Goal: Communication & Community: Share content

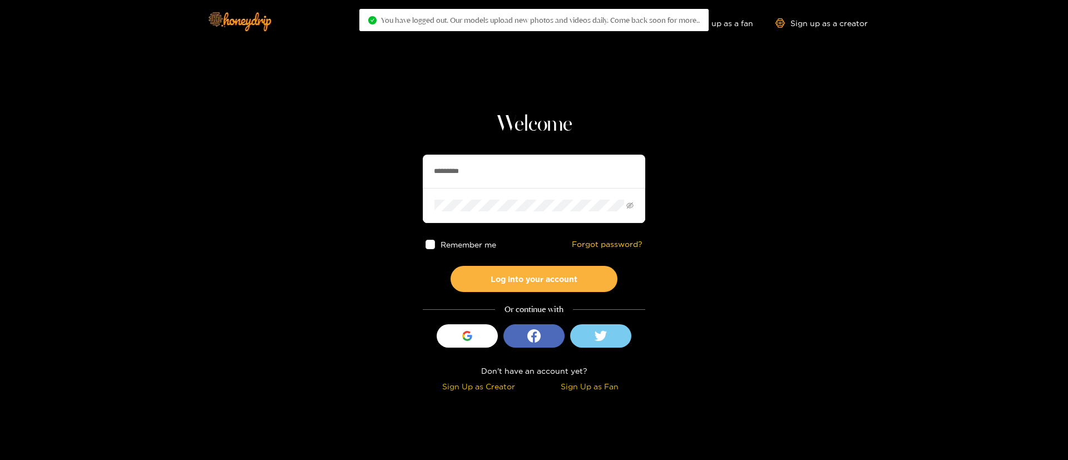
click at [499, 182] on input "*********" at bounding box center [534, 171] width 223 height 33
paste input "**********"
click at [510, 172] on input "**********" at bounding box center [534, 171] width 223 height 33
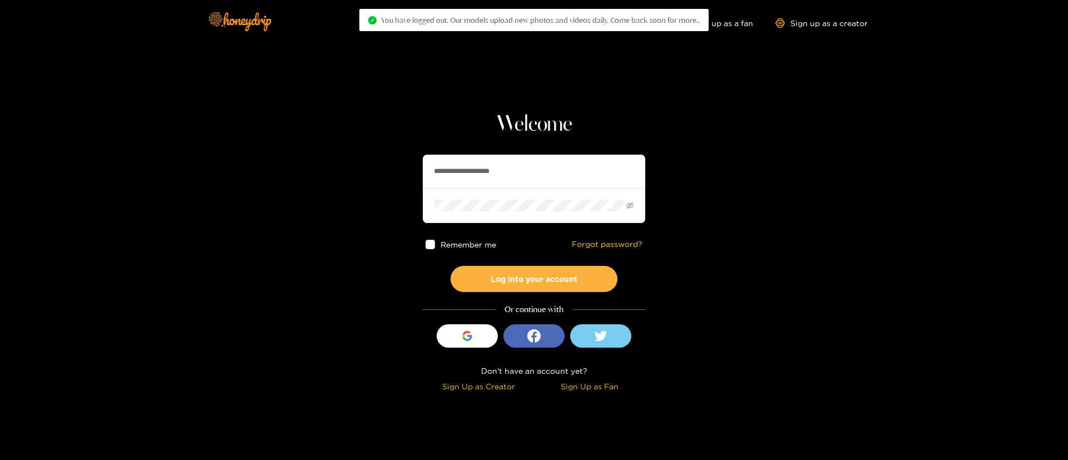
paste input "text"
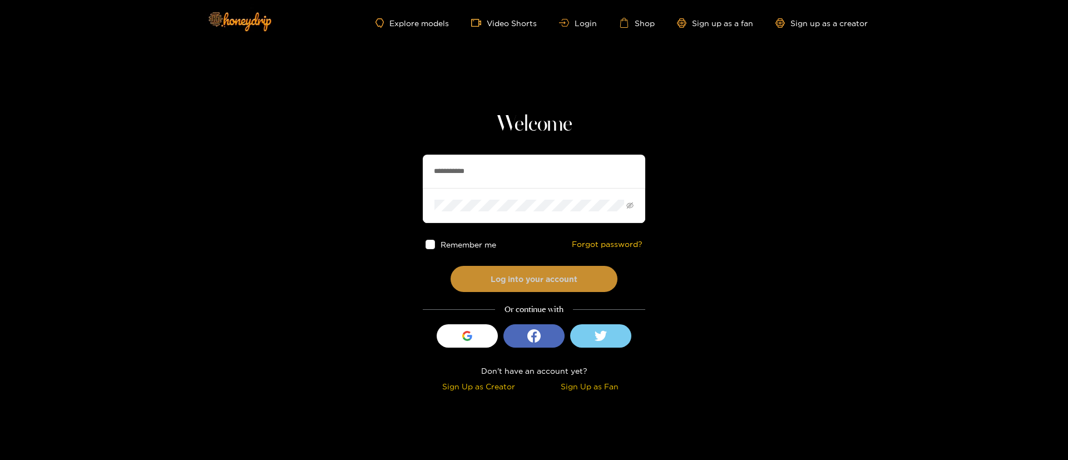
type input "**********"
click at [587, 269] on button "Log into your account" at bounding box center [534, 279] width 167 height 26
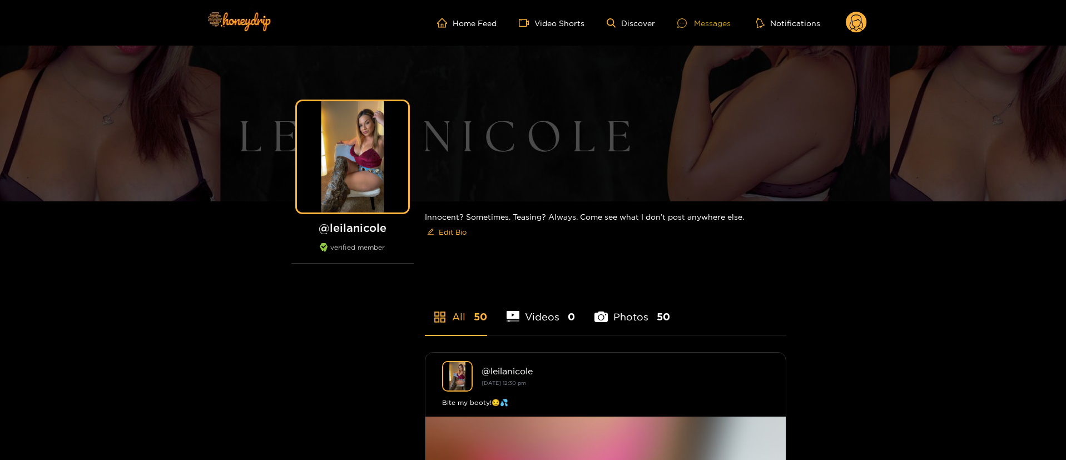
click at [691, 27] on div "Messages" at bounding box center [704, 23] width 53 height 13
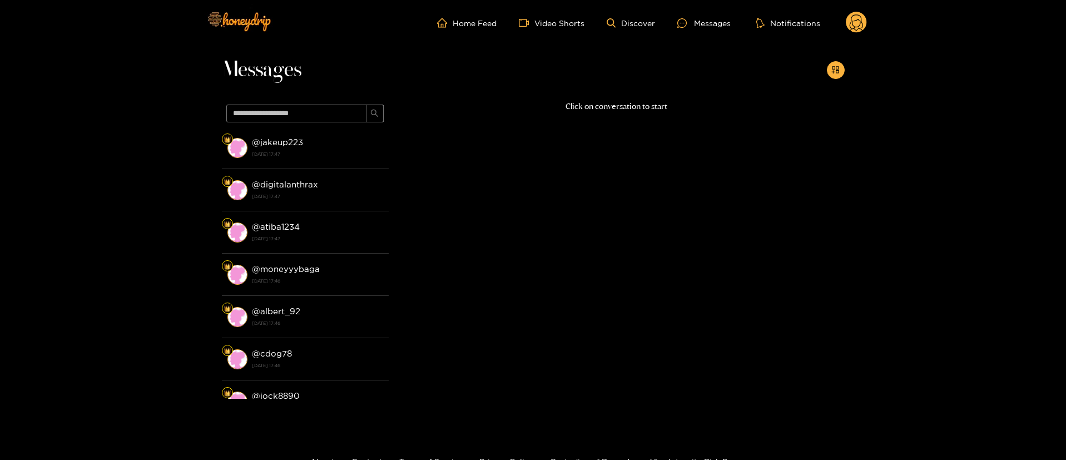
click at [849, 32] on icon at bounding box center [856, 23] width 21 height 22
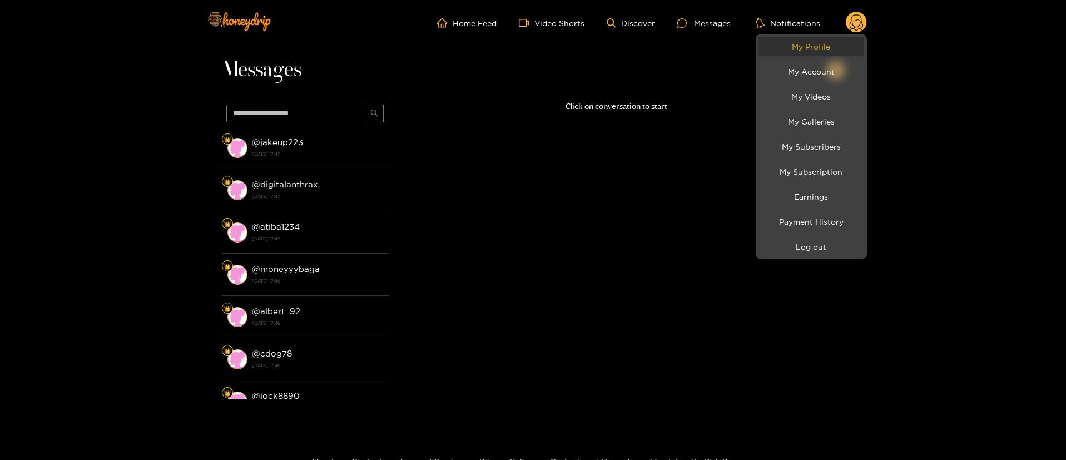
click at [835, 43] on link "My Profile" at bounding box center [812, 46] width 106 height 19
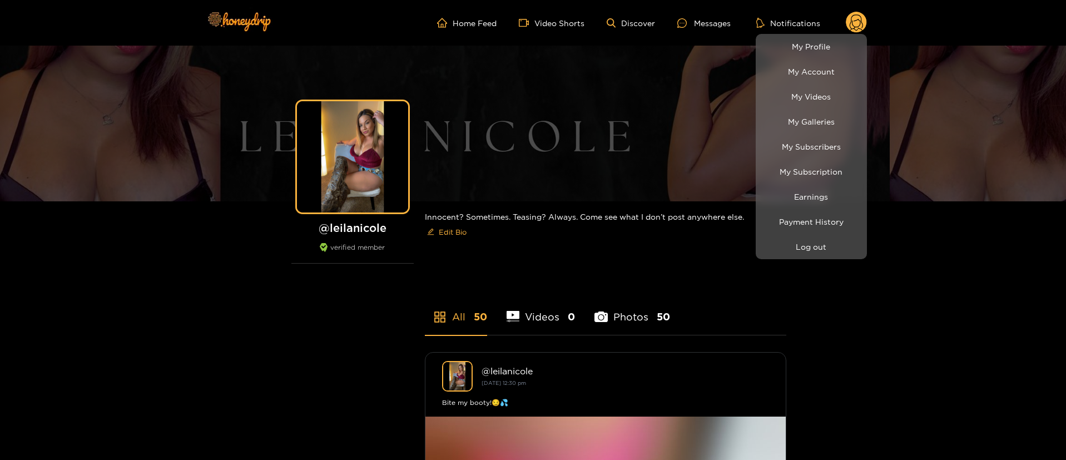
click at [696, 15] on div at bounding box center [533, 230] width 1066 height 460
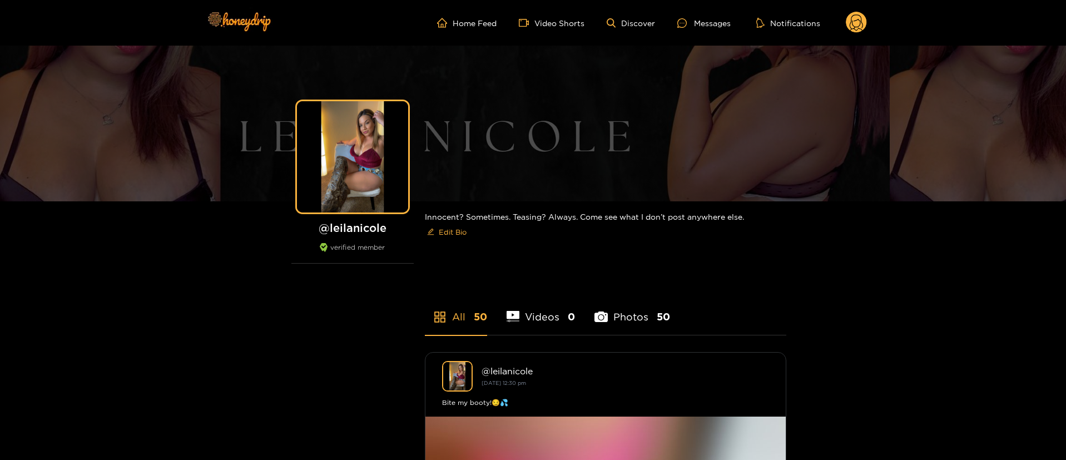
click at [696, 32] on ul "Home Feed Video Shorts Discover Messages Notifications" at bounding box center [652, 23] width 430 height 22
click at [694, 33] on ul "Home Feed Video Shorts Discover Messages Notifications" at bounding box center [652, 23] width 430 height 22
click at [694, 24] on div at bounding box center [686, 22] width 17 height 9
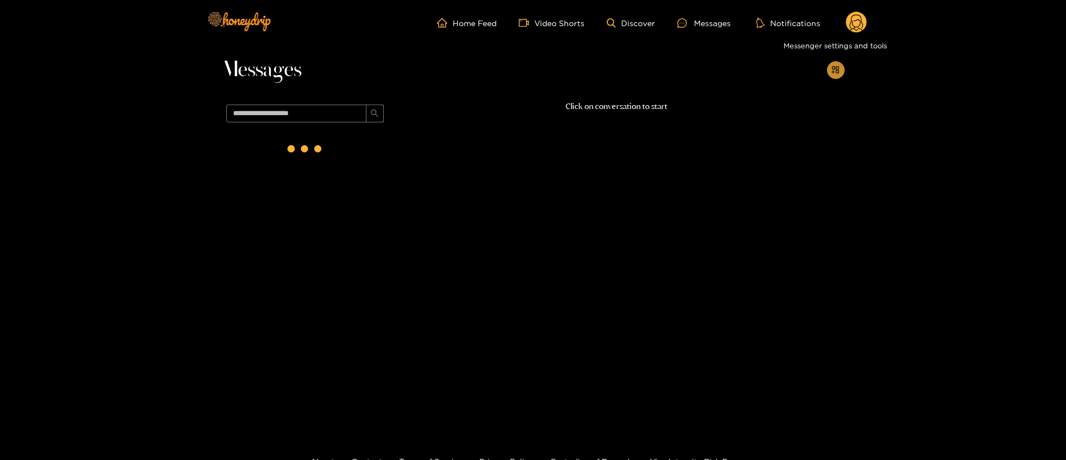
click at [833, 72] on icon "appstore-add" at bounding box center [835, 69] width 7 height 7
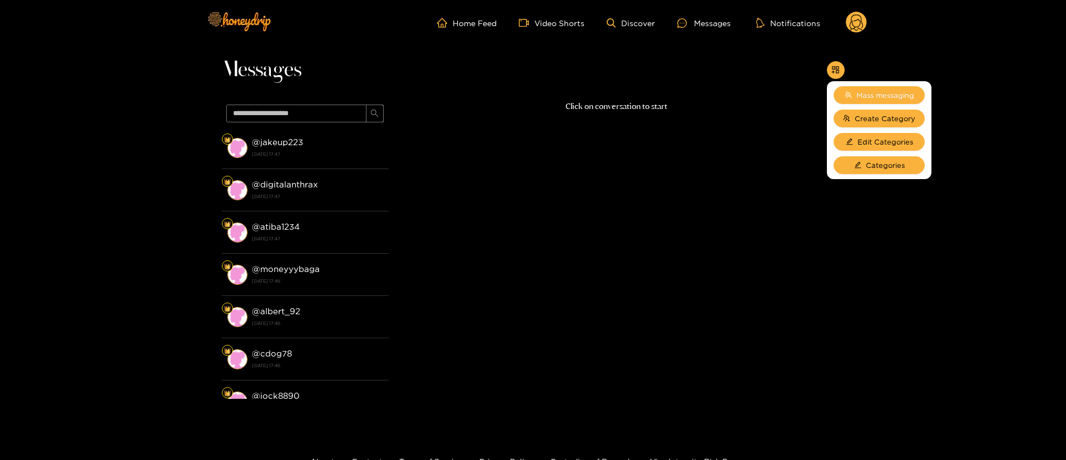
click at [887, 102] on button "Mass messaging" at bounding box center [879, 95] width 91 height 18
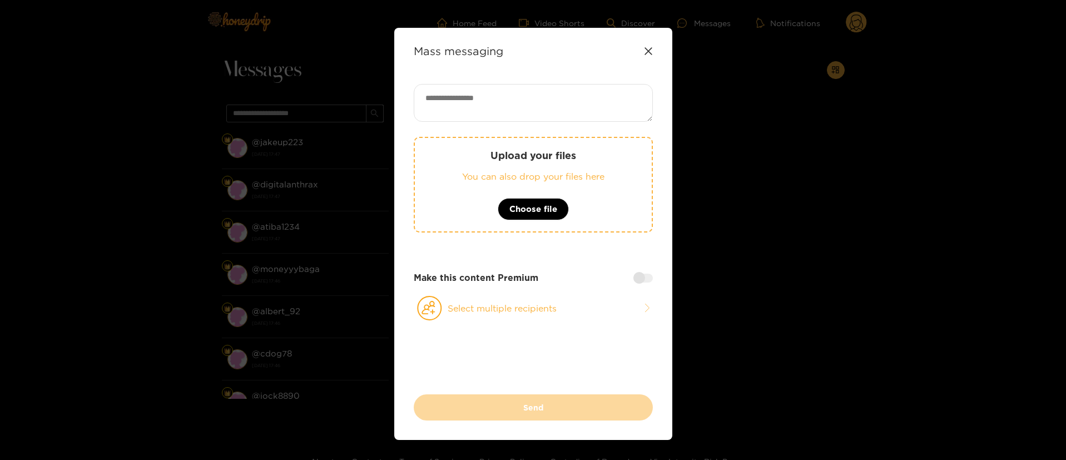
click at [642, 48] on div "Mass messaging" at bounding box center [533, 51] width 239 height 13
click at [645, 50] on icon at bounding box center [648, 51] width 9 height 9
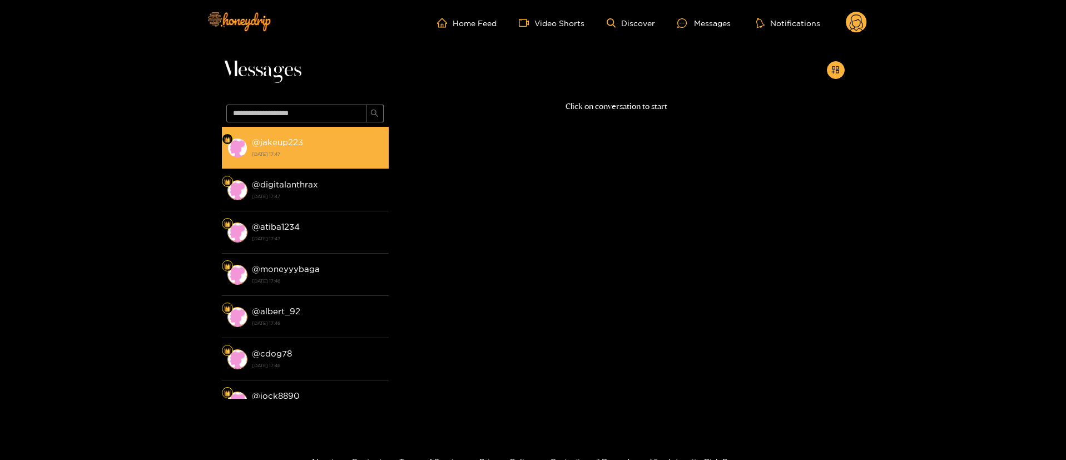
click at [288, 162] on li "@ jakeup223 18 August 2025 17:47" at bounding box center [305, 148] width 167 height 42
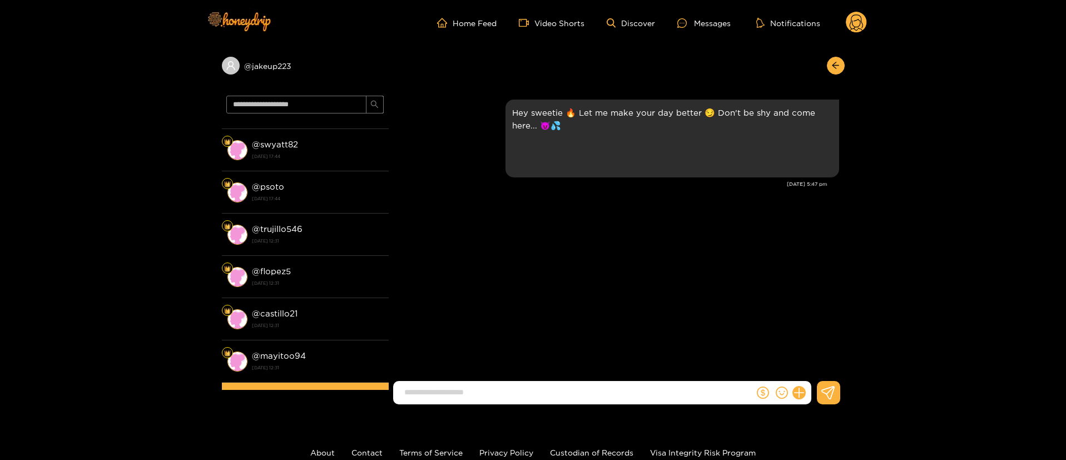
scroll to position [501, 0]
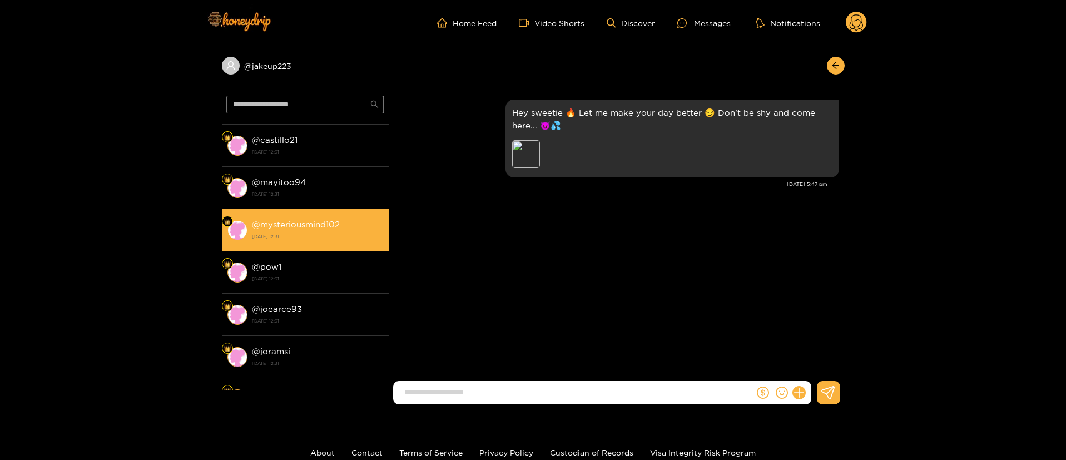
click at [295, 234] on strong "18 August 2025 12:31" at bounding box center [317, 236] width 131 height 10
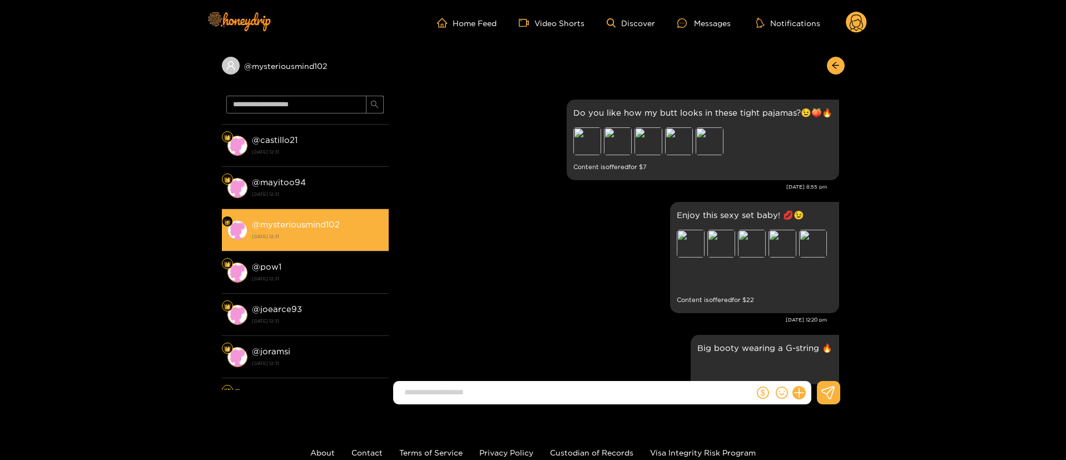
scroll to position [2441, 0]
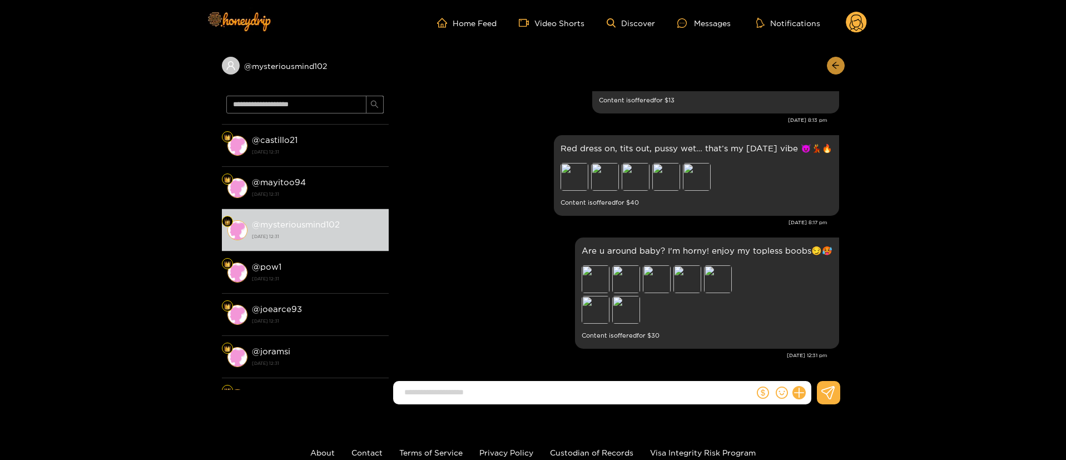
click at [836, 70] on span "arrow-left" at bounding box center [836, 65] width 8 height 9
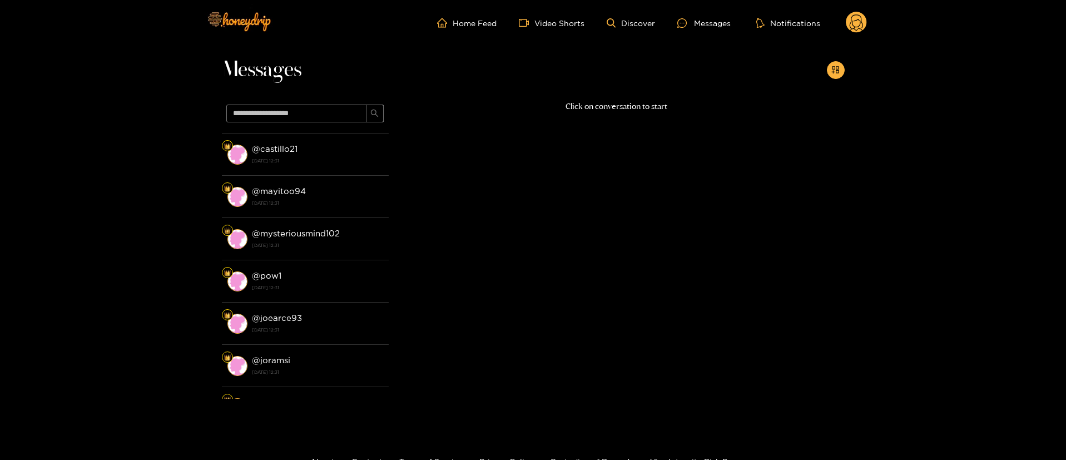
click at [836, 70] on icon "appstore-add" at bounding box center [836, 70] width 8 height 8
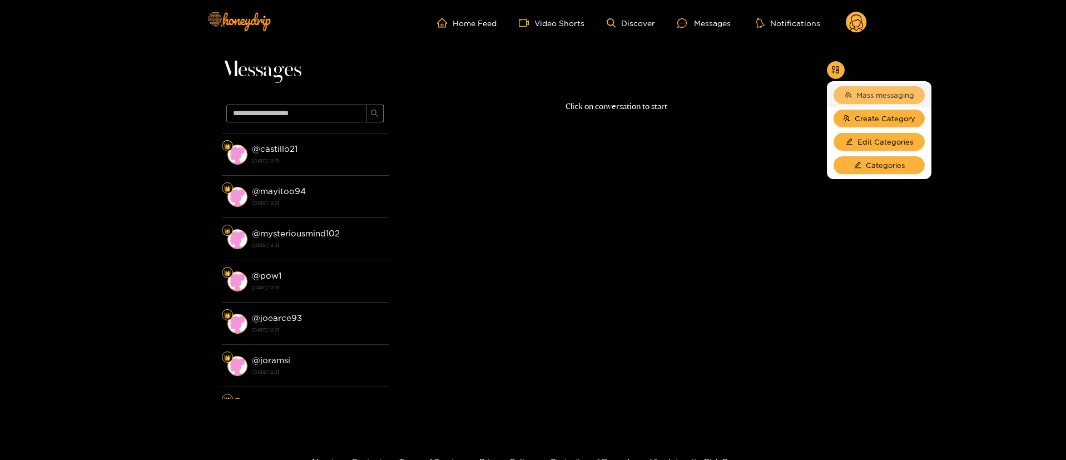
click at [867, 90] on span "Mass messaging" at bounding box center [886, 95] width 58 height 11
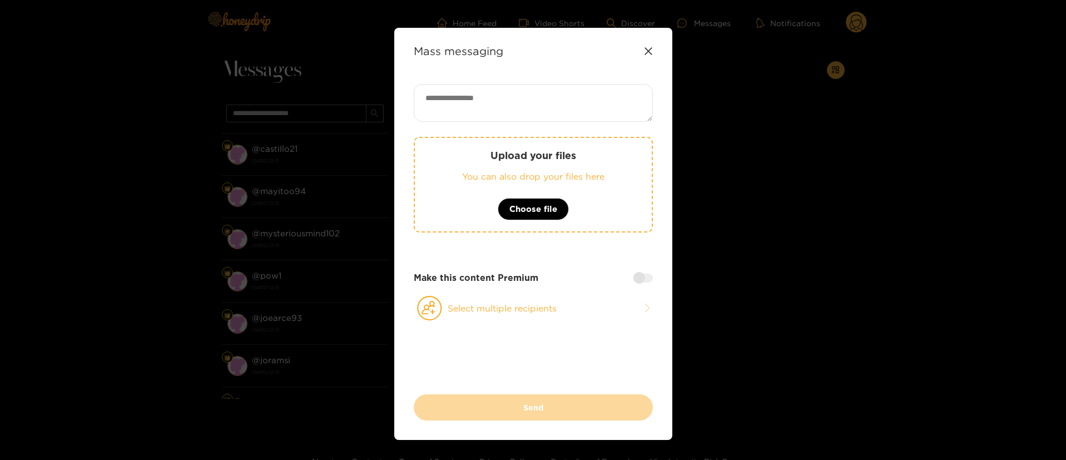
click at [528, 98] on textarea at bounding box center [533, 103] width 239 height 38
paste textarea "**********"
click at [578, 96] on textarea "**********" at bounding box center [533, 103] width 239 height 38
drag, startPoint x: 591, startPoint y: 100, endPoint x: 566, endPoint y: 101, distance: 25.0
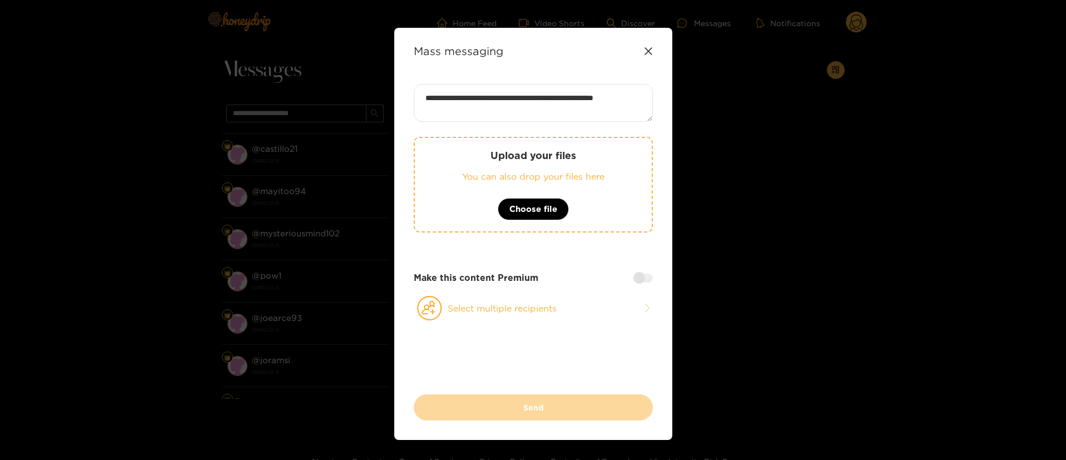
click at [566, 101] on textarea "**********" at bounding box center [533, 103] width 239 height 38
type textarea "**********"
click at [506, 212] on button "Choose file" at bounding box center [533, 209] width 71 height 22
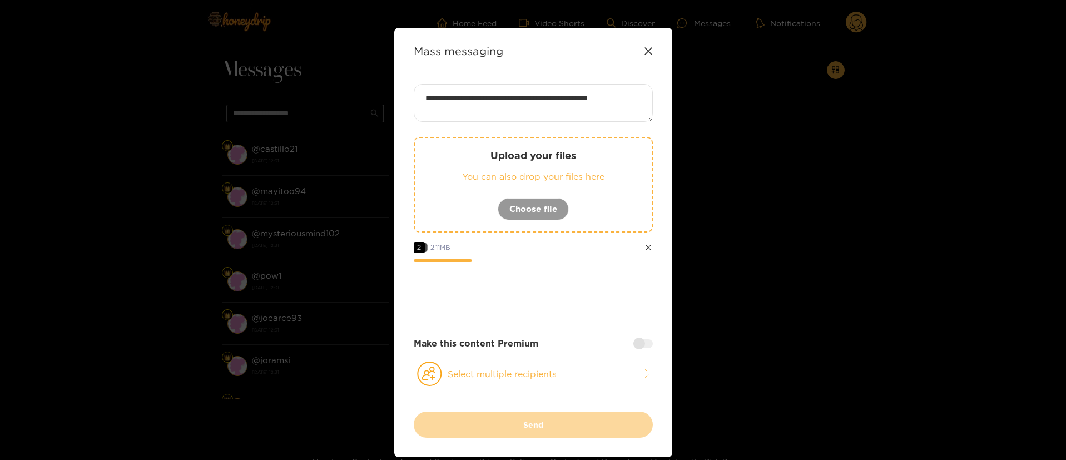
click at [639, 343] on div at bounding box center [643, 343] width 19 height 9
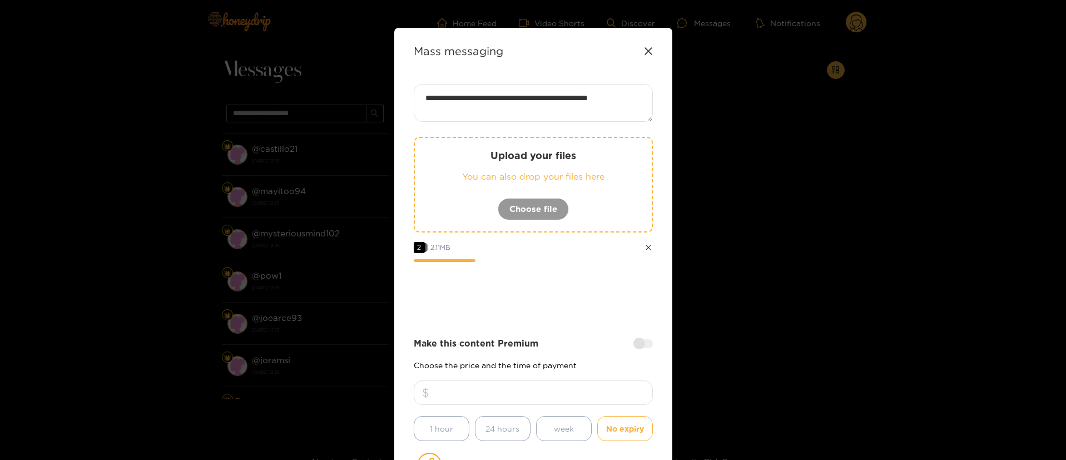
click at [577, 393] on input "number" at bounding box center [533, 393] width 239 height 24
click at [589, 299] on div at bounding box center [533, 292] width 239 height 45
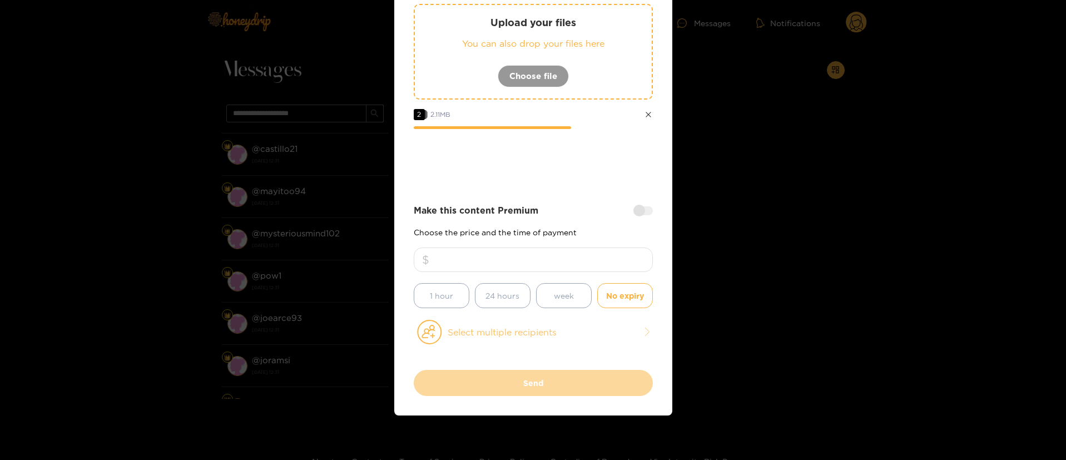
click at [584, 342] on button "Select multiple recipients" at bounding box center [533, 332] width 239 height 26
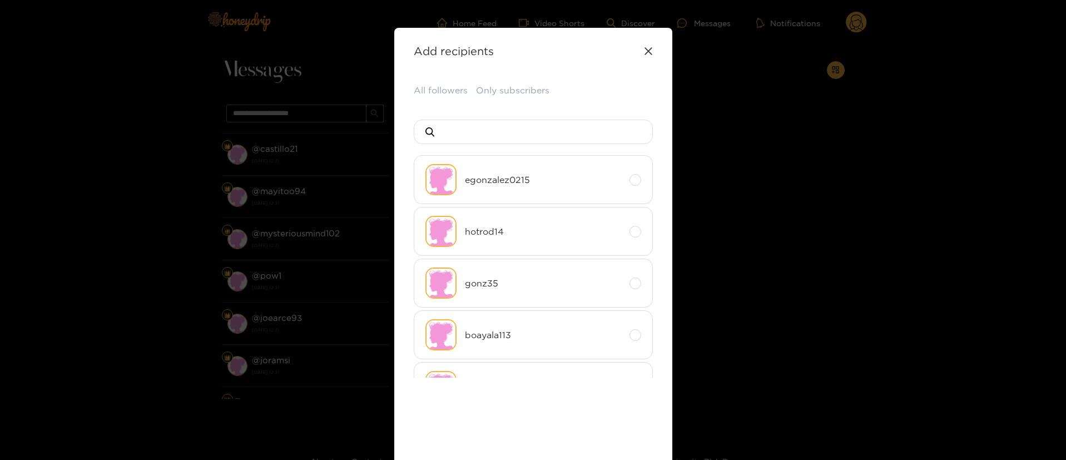
drag, startPoint x: 465, startPoint y: 98, endPoint x: 452, endPoint y: 93, distance: 13.5
click at [463, 98] on div "All followers Only subscribers egonzalez0215 hotrod14 gonz35 boayala113 monroe …" at bounding box center [533, 306] width 239 height 445
click at [452, 93] on button "All followers" at bounding box center [441, 90] width 54 height 13
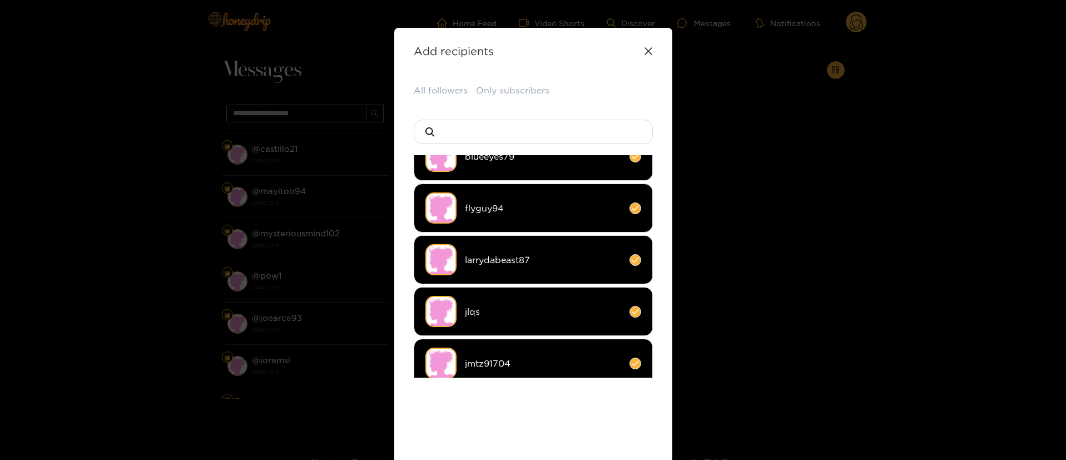
scroll to position [187, 0]
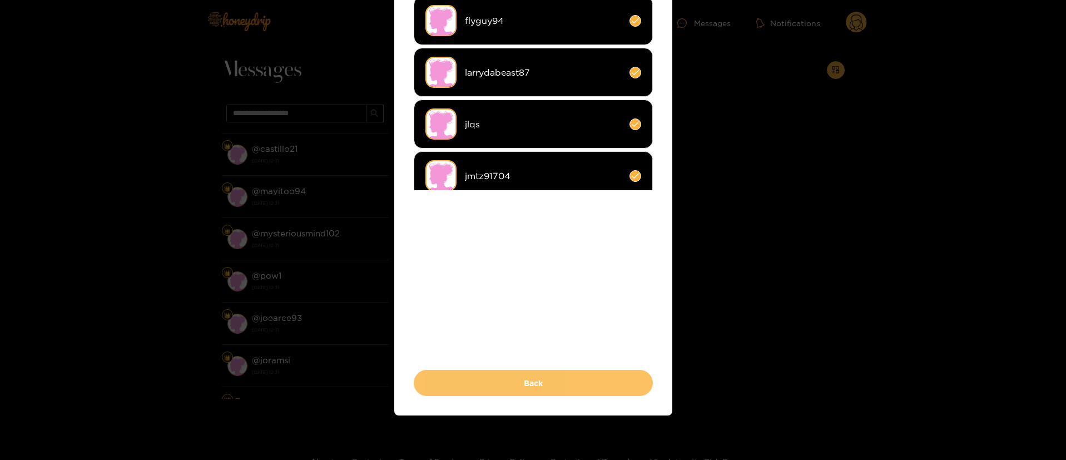
click at [528, 388] on button "Back" at bounding box center [533, 383] width 239 height 26
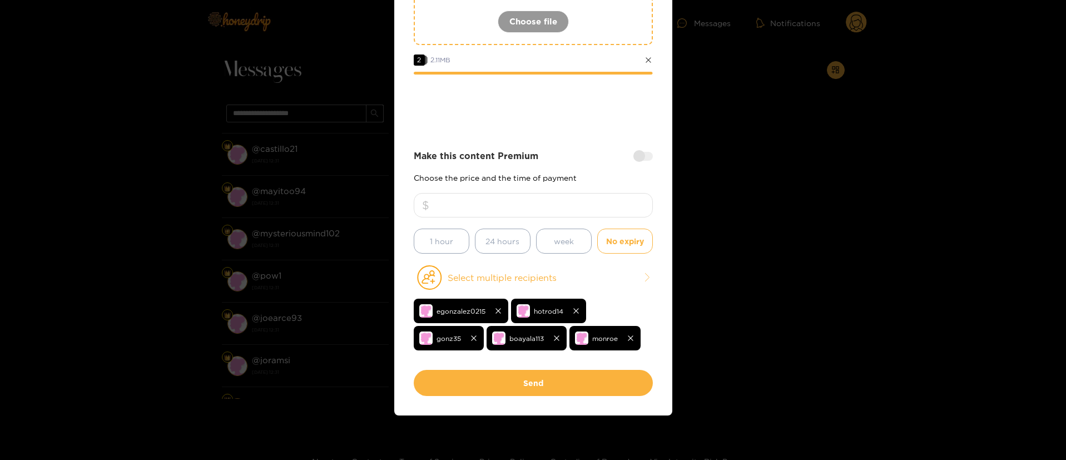
drag, startPoint x: 567, startPoint y: 204, endPoint x: 379, endPoint y: 213, distance: 188.2
click at [375, 211] on div "**********" at bounding box center [533, 230] width 1066 height 460
type input "**"
click at [574, 98] on div at bounding box center [533, 105] width 239 height 45
click at [598, 116] on div at bounding box center [533, 105] width 239 height 45
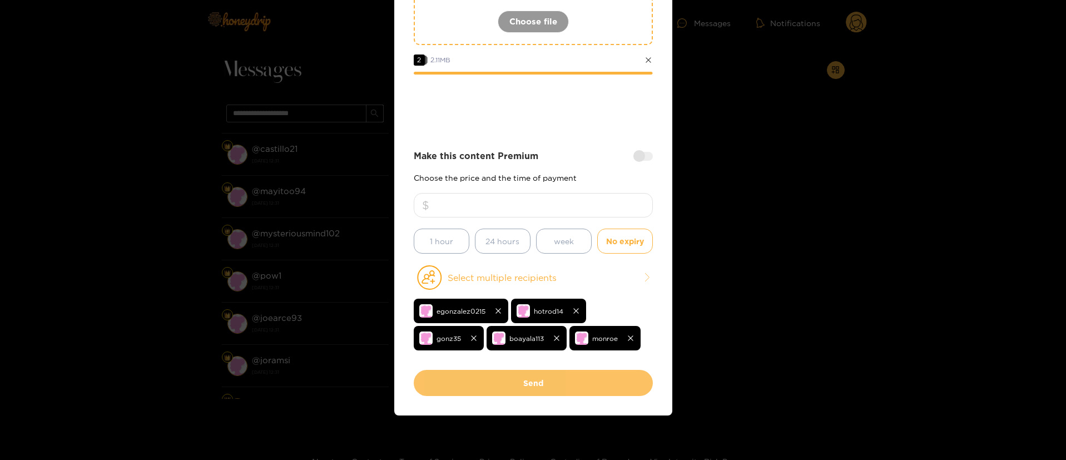
click at [547, 386] on button "Send" at bounding box center [533, 383] width 239 height 26
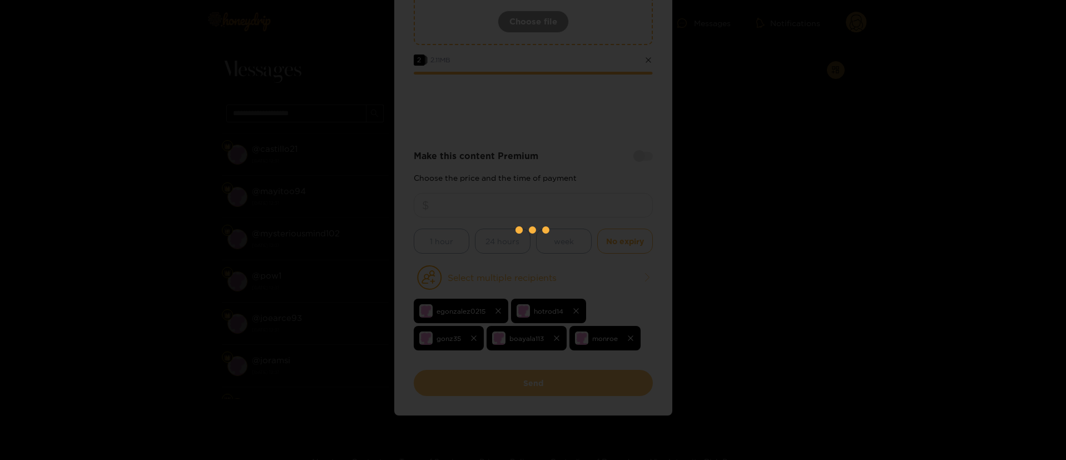
scroll to position [67, 0]
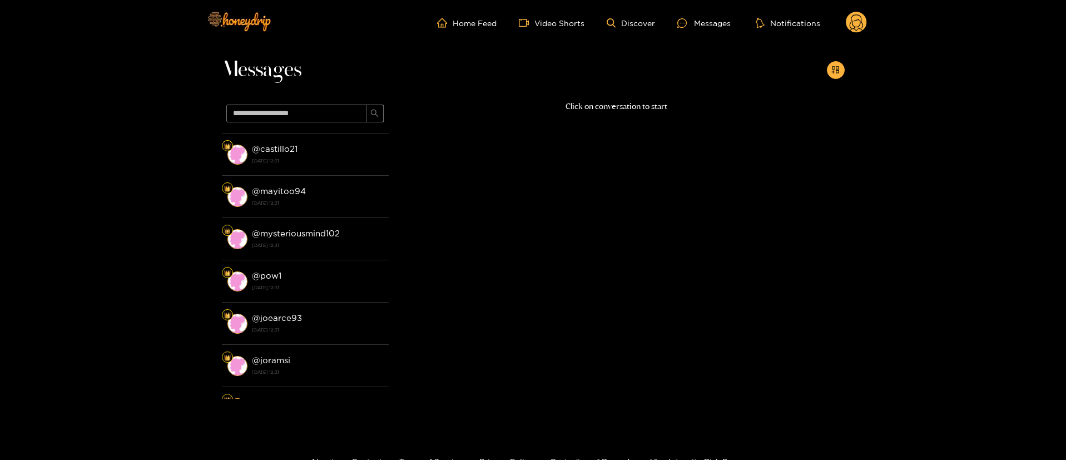
click at [851, 8] on div "Home Feed Video Shorts Discover Messages Notifications 0" at bounding box center [534, 23] width 668 height 46
click at [865, 17] on circle at bounding box center [856, 22] width 21 height 21
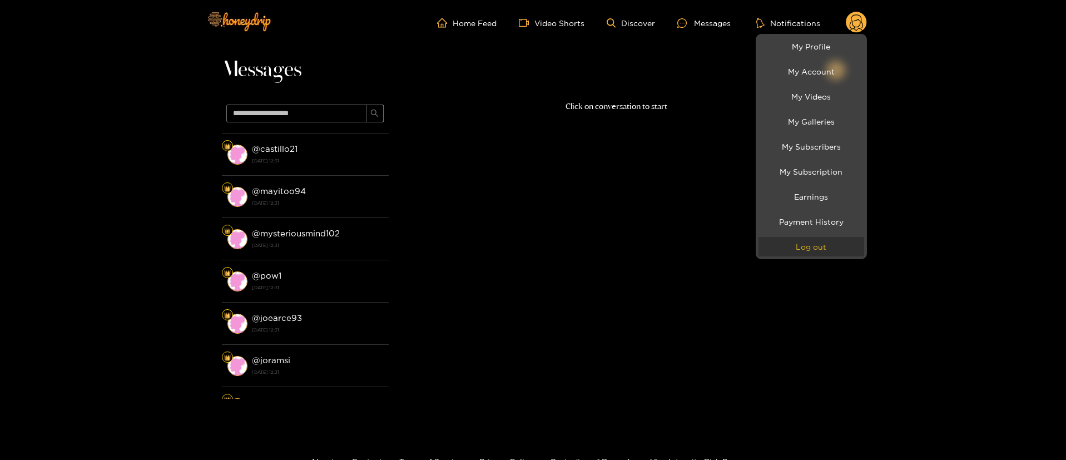
drag, startPoint x: 856, startPoint y: 248, endPoint x: 838, endPoint y: 252, distance: 17.8
click at [855, 249] on button "Log out" at bounding box center [812, 246] width 106 height 19
